Goal: Find specific page/section: Find specific page/section

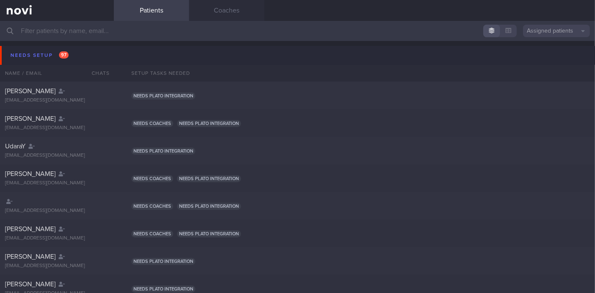
click at [555, 28] on button "Assigned patients" at bounding box center [556, 31] width 67 height 13
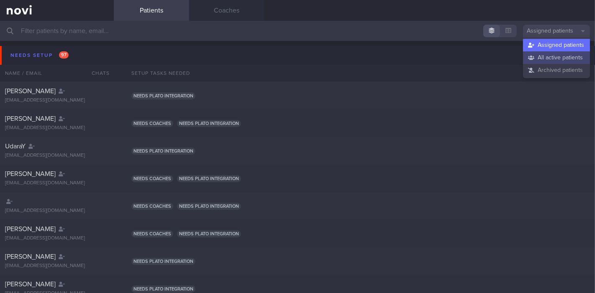
click at [548, 56] on button "All active patients" at bounding box center [556, 57] width 67 height 13
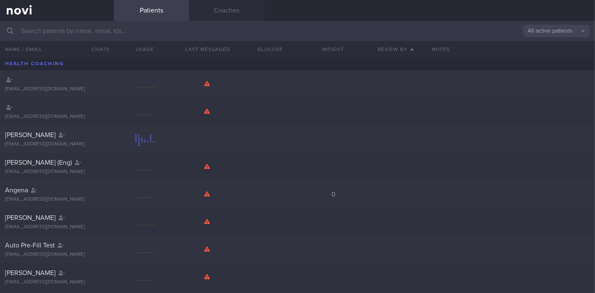
click at [225, 34] on input "text" at bounding box center [297, 31] width 595 height 20
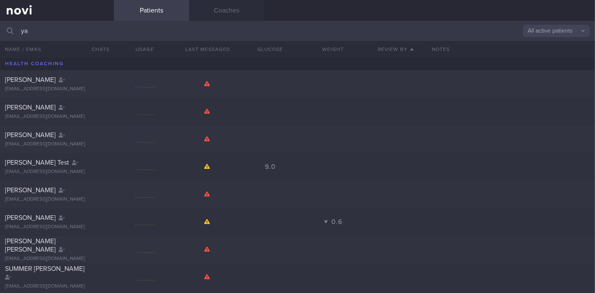
type input "y"
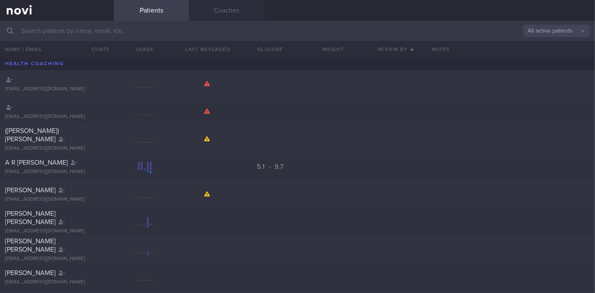
click at [561, 33] on button "All active patients" at bounding box center [556, 31] width 67 height 13
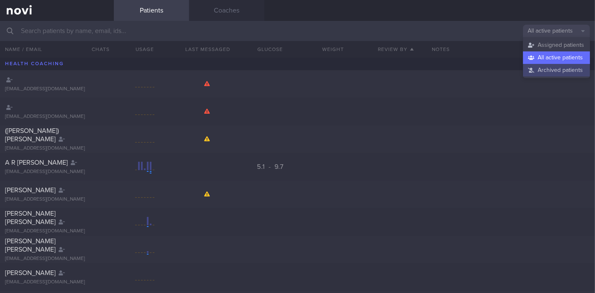
click at [551, 69] on button "Archived patients" at bounding box center [556, 70] width 67 height 13
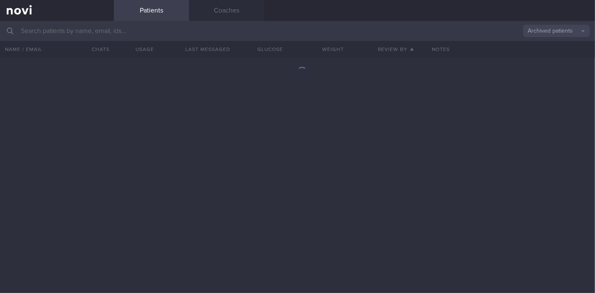
click at [199, 33] on input "text" at bounding box center [297, 31] width 595 height 20
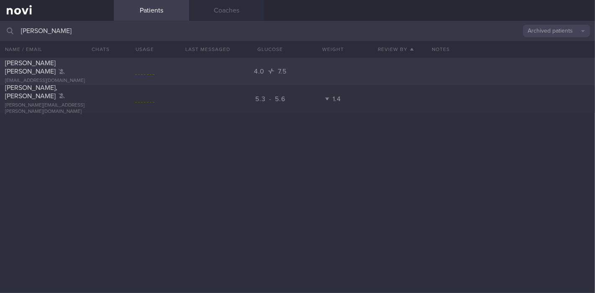
type input "[PERSON_NAME]"
click at [26, 66] on span "[PERSON_NAME] [PERSON_NAME]" at bounding box center [30, 67] width 51 height 15
select select "8"
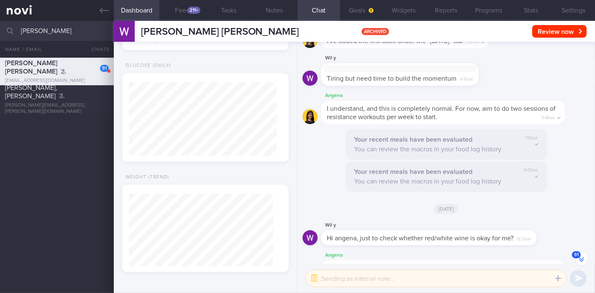
scroll to position [-9141, 0]
